Goal: Find specific page/section: Find specific page/section

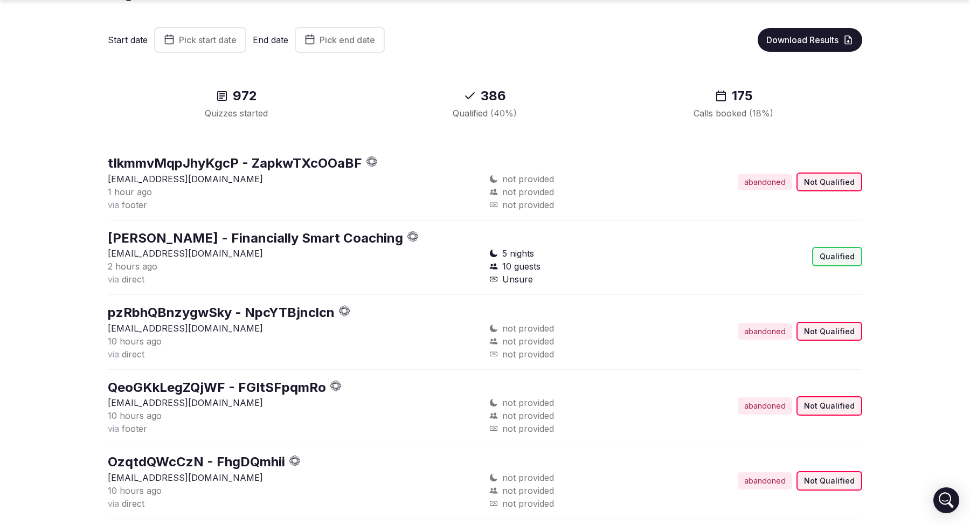
scroll to position [91, 0]
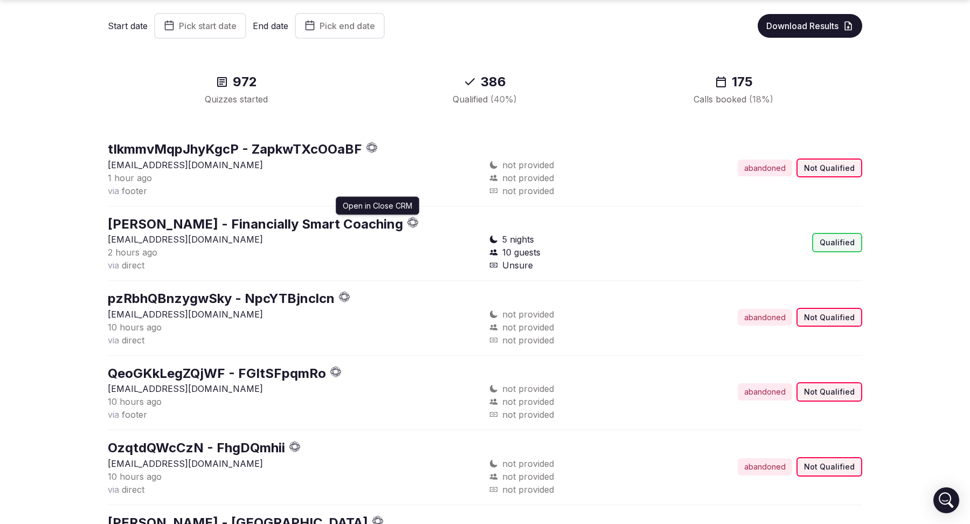
click at [407, 224] on icon "button" at bounding box center [412, 222] width 11 height 11
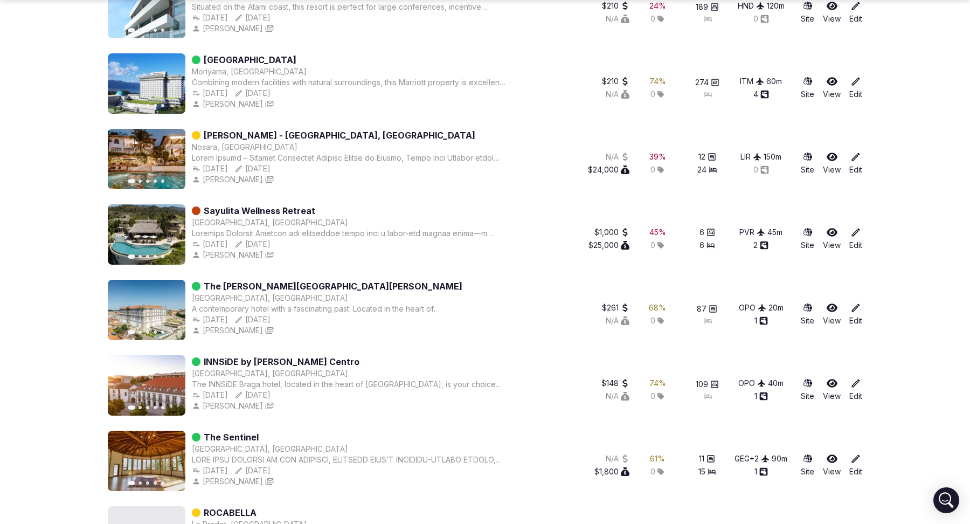
scroll to position [239, 0]
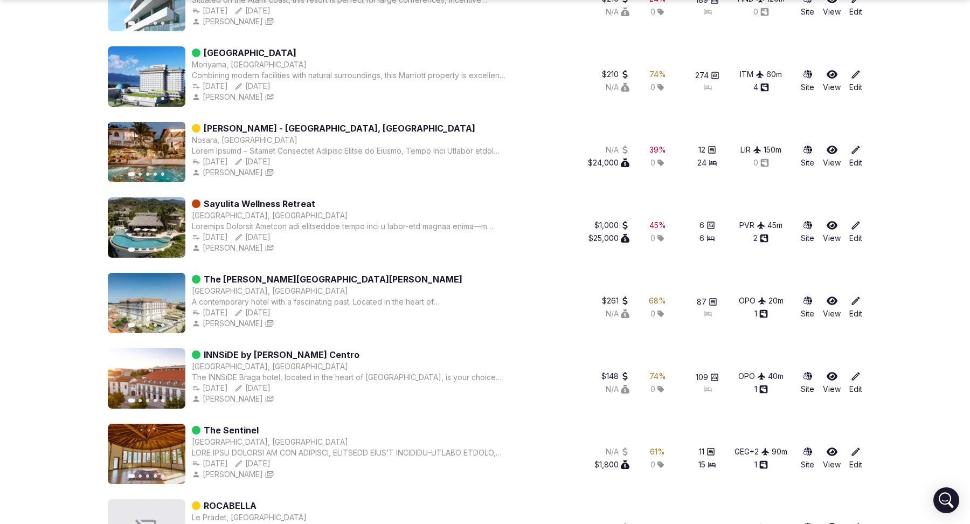
click at [857, 304] on icon at bounding box center [855, 300] width 11 height 11
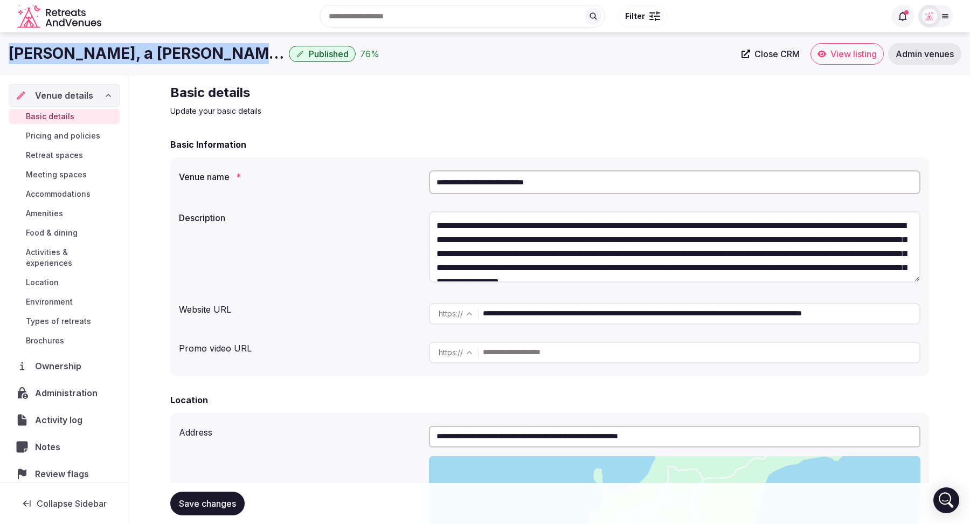
drag, startPoint x: 239, startPoint y: 52, endPoint x: 9, endPoint y: 51, distance: 229.6
click at [9, 51] on div "Nekajui, a Ritz-Carlton Reserve Published 76 %" at bounding box center [372, 53] width 726 height 21
copy h1 "Nekajui, a Ritz-Carlton Reserve"
